Goal: Navigation & Orientation: Go to known website

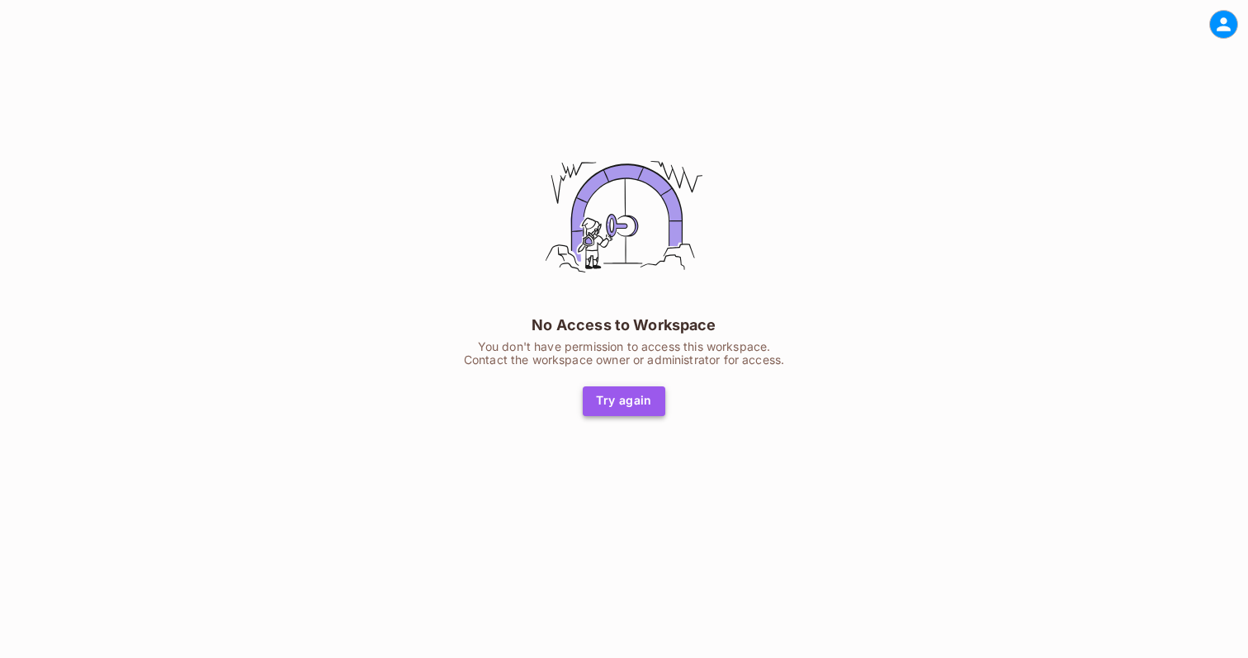
click at [641, 395] on button "Try again" at bounding box center [624, 401] width 83 height 30
click at [518, 500] on html "No Access to Workspace You don't have permission to access this workspace. Cont…" at bounding box center [624, 250] width 1248 height 500
click at [683, 308] on div "No Access to Workspace You don't have permission to access this workspace. Cont…" at bounding box center [624, 275] width 413 height 282
click at [642, 394] on button "Try again" at bounding box center [624, 401] width 83 height 30
